Goal: Information Seeking & Learning: Find specific fact

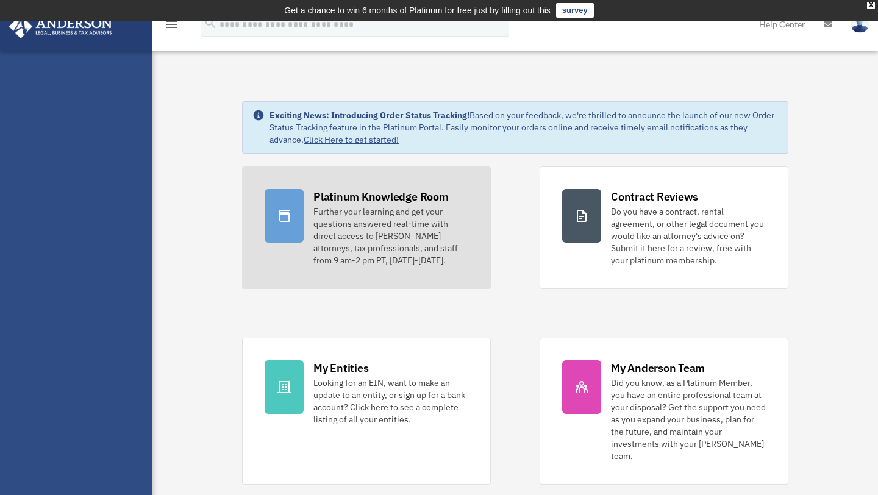
click at [361, 220] on div "Further your learning and get your questions answered real-time with direct acc…" at bounding box center [390, 236] width 155 height 61
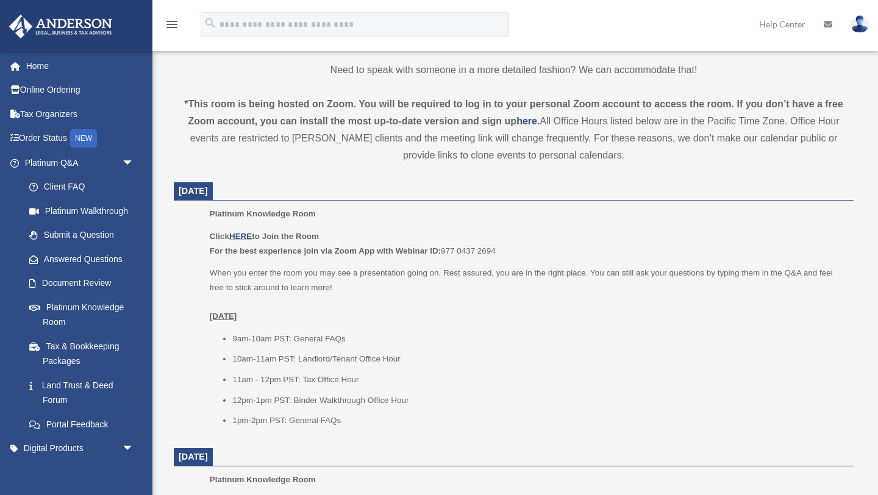
scroll to position [423, 0]
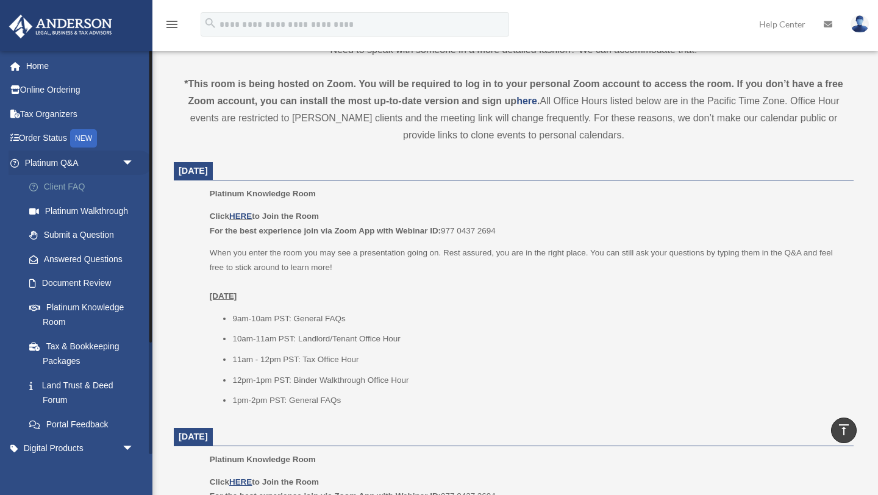
click at [85, 190] on link "Client FAQ" at bounding box center [84, 187] width 135 height 24
click at [79, 189] on link "Client FAQ" at bounding box center [84, 187] width 135 height 24
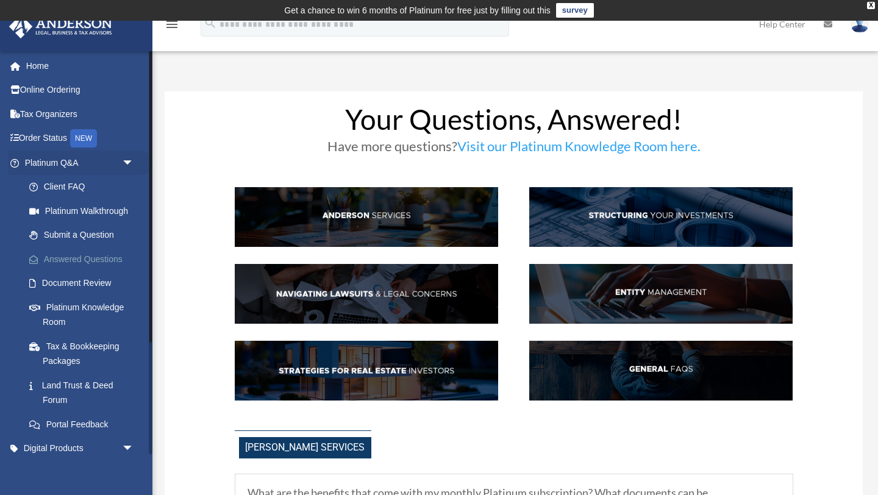
click at [68, 269] on link "Answered Questions" at bounding box center [84, 259] width 135 height 24
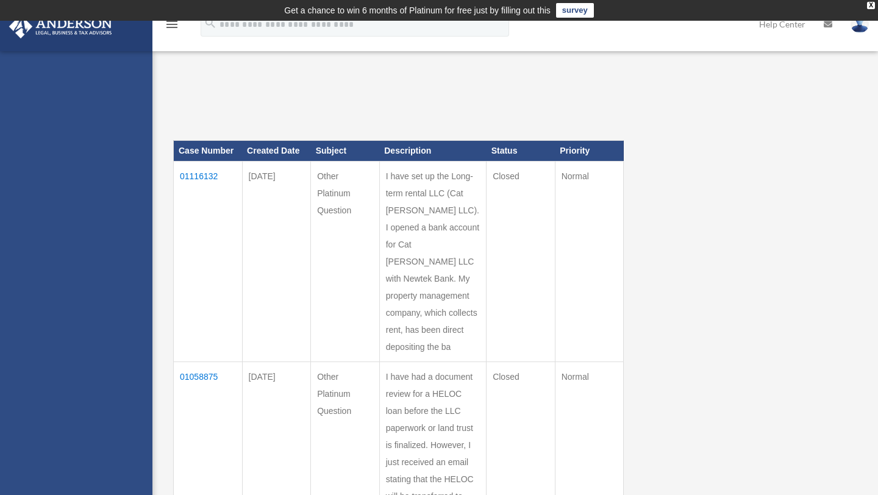
click at [199, 168] on td "01116132" at bounding box center [208, 261] width 69 height 201
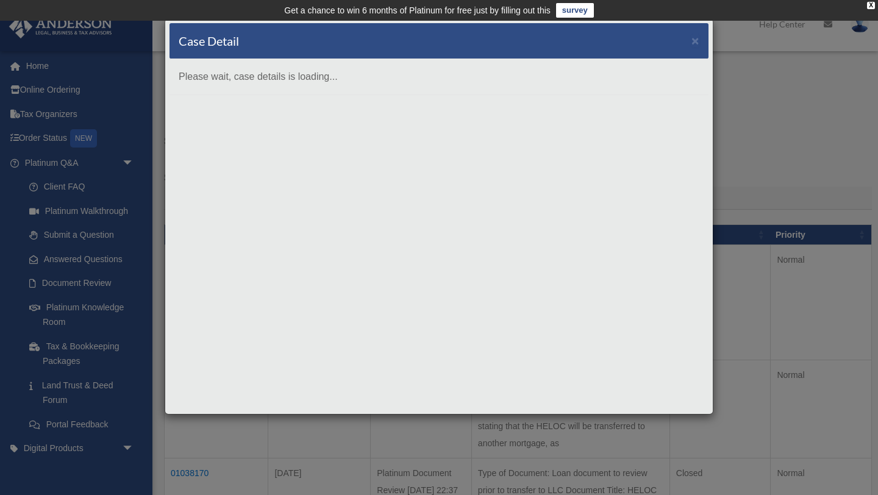
click at [477, 284] on div "Case Detail × Please wait, case details is loading..." at bounding box center [439, 216] width 549 height 396
